Goal: Find specific page/section: Find specific page/section

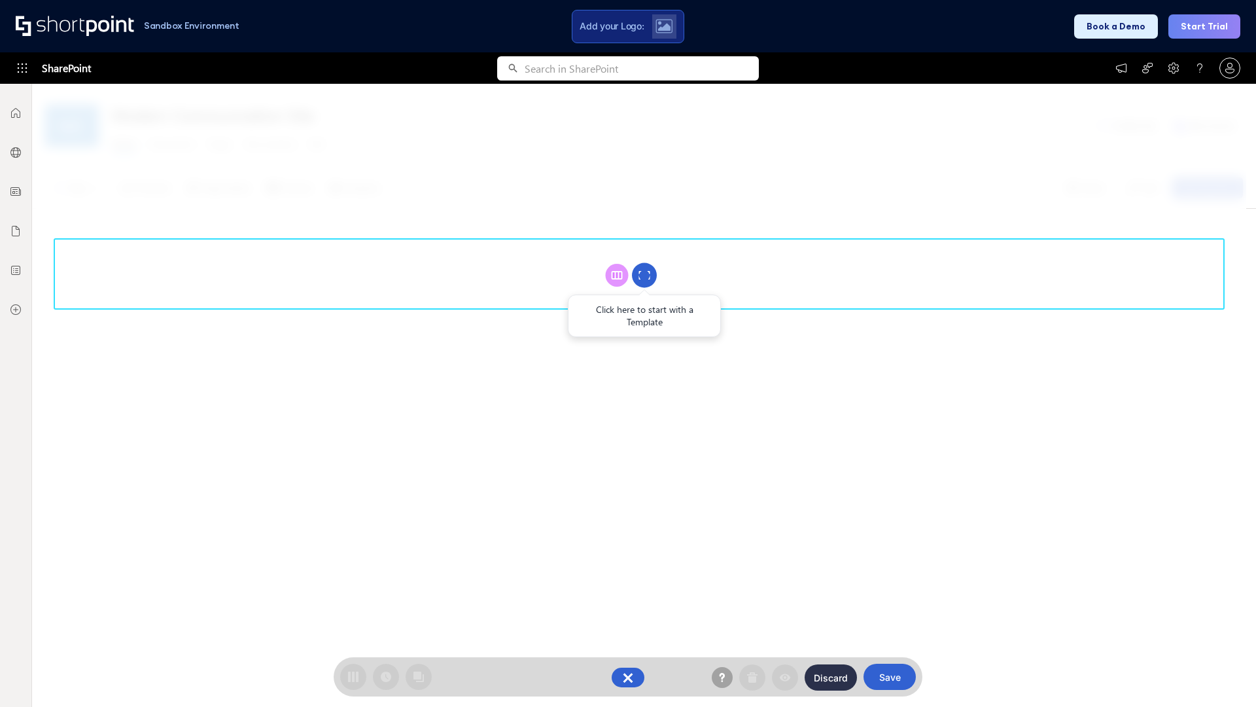
click at [644, 275] on circle at bounding box center [644, 275] width 25 height 25
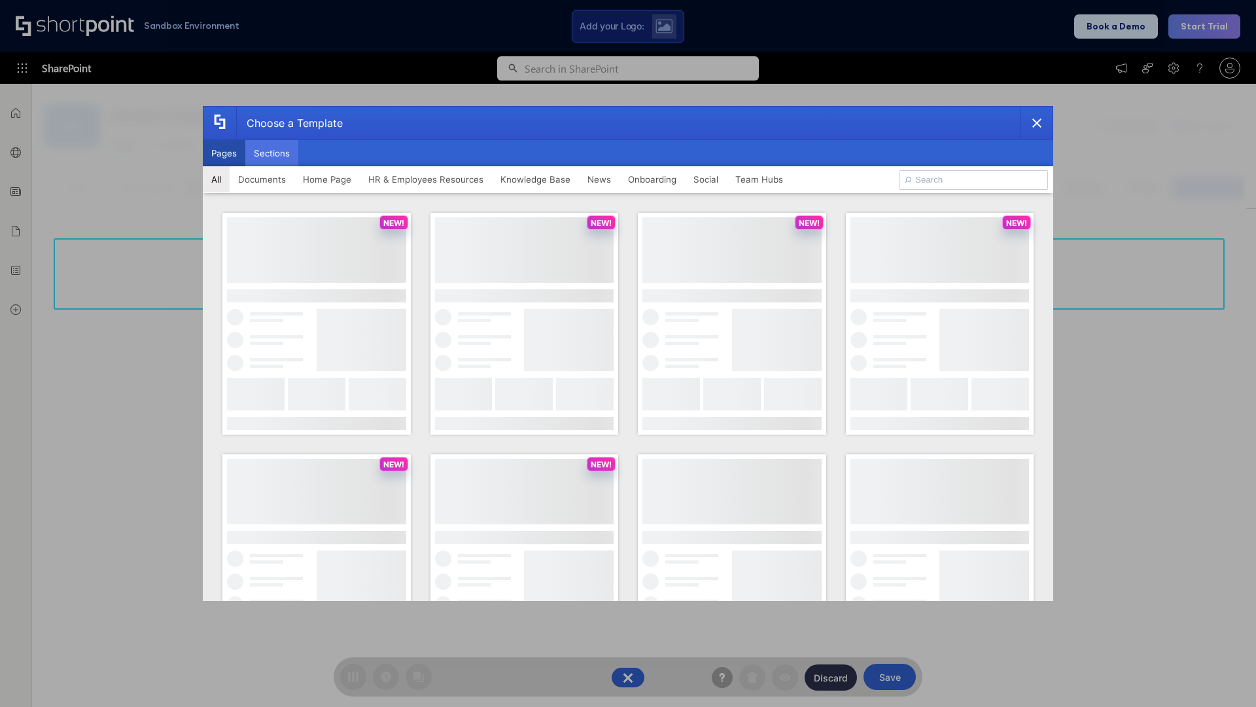
click at [271, 153] on button "Sections" at bounding box center [271, 153] width 53 height 26
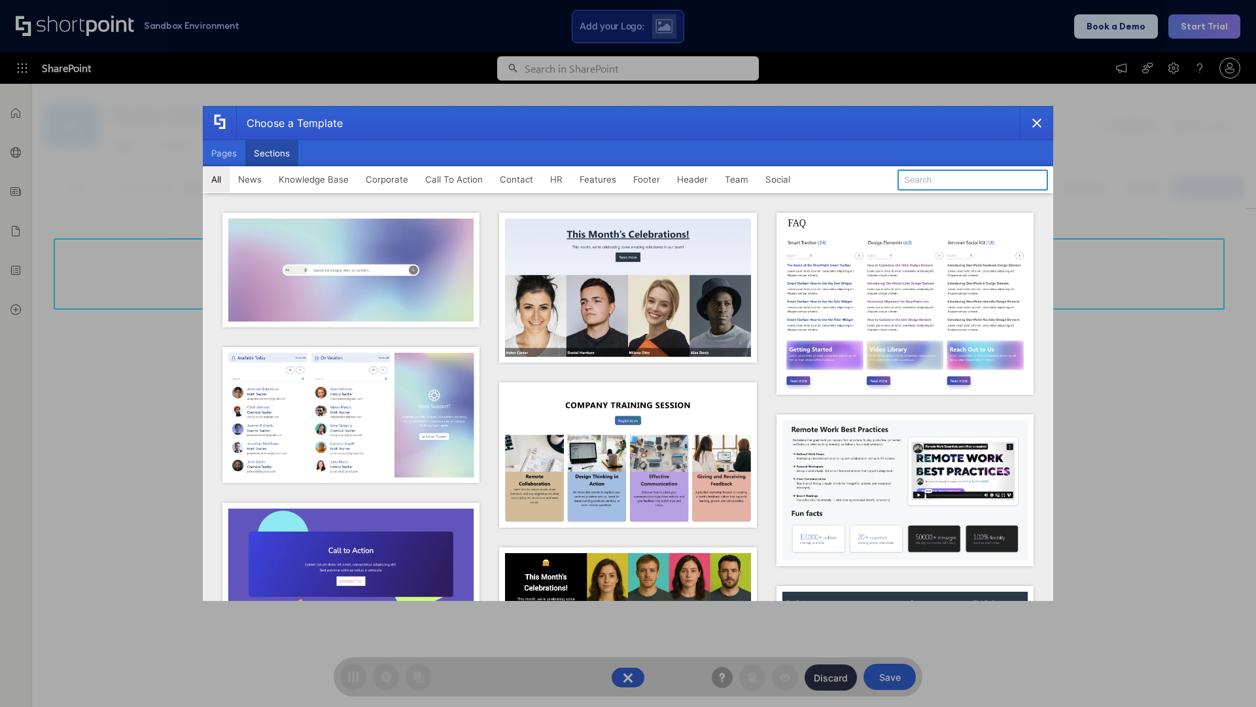
type input "Healthcare Events"
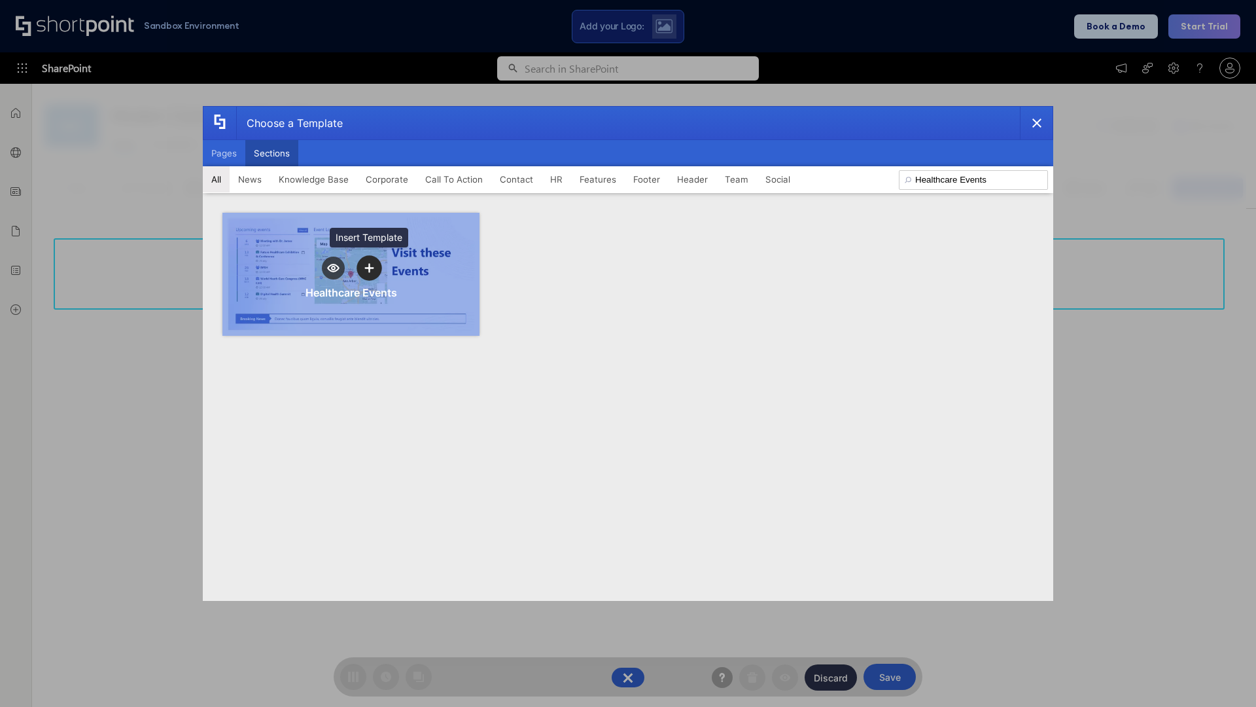
click at [369, 268] on icon "template selector" at bounding box center [368, 267] width 9 height 9
